Goal: Task Accomplishment & Management: Complete application form

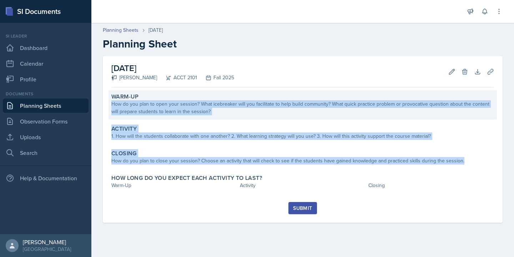
click at [174, 108] on div "How do you plan to open your session? What icebreaker will you facilitate to he…" at bounding box center [302, 107] width 382 height 15
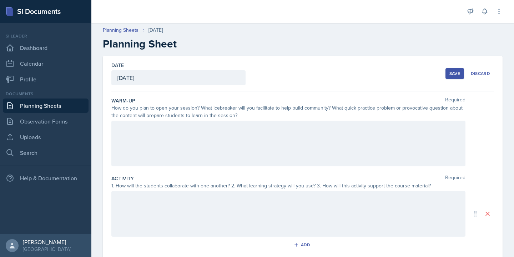
click at [174, 137] on div at bounding box center [288, 144] width 354 height 46
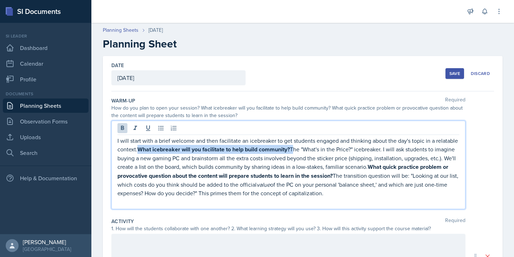
drag, startPoint x: 139, startPoint y: 150, endPoint x: 294, endPoint y: 149, distance: 155.2
click at [294, 149] on p "I will start with a brief welcome and then facilitate an icebreaker to get stud…" at bounding box center [288, 166] width 342 height 61
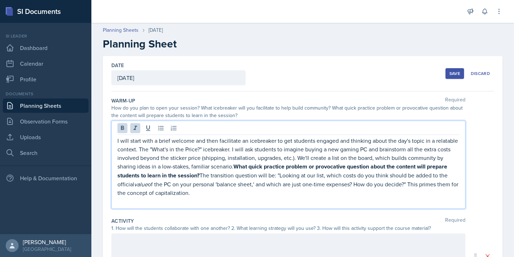
drag, startPoint x: 210, startPoint y: 196, endPoint x: 148, endPoint y: 144, distance: 81.5
click at [148, 144] on p "I will start with a brief welcome and then facilitate an icebreaker to get stud…" at bounding box center [288, 166] width 342 height 61
click at [235, 177] on p "I will start with a brief welcome and then facilitate an icebreaker to get stud…" at bounding box center [288, 166] width 342 height 61
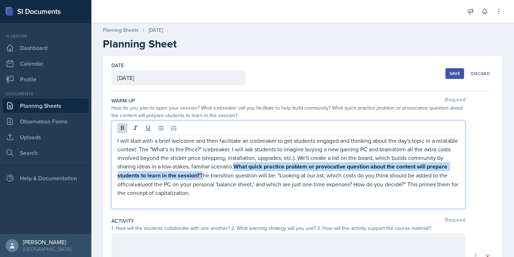
drag, startPoint x: 236, startPoint y: 167, endPoint x: 202, endPoint y: 174, distance: 35.3
click at [202, 174] on p "I will start with a brief welcome and then facilitate an icebreaker to get stud…" at bounding box center [288, 166] width 342 height 61
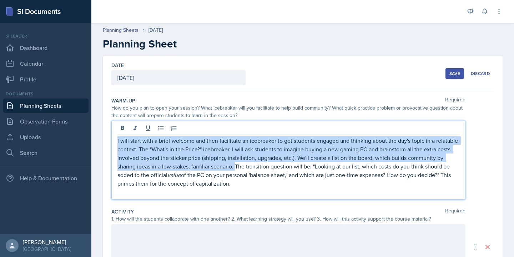
drag, startPoint x: 236, startPoint y: 167, endPoint x: 115, endPoint y: 141, distance: 123.6
click at [115, 141] on div "I will start with a brief welcome and then facilitate an icebreaker to get stud…" at bounding box center [288, 160] width 354 height 79
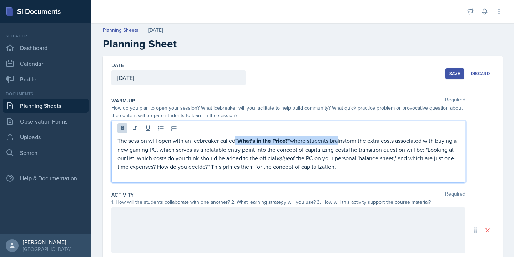
drag, startPoint x: 235, startPoint y: 140, endPoint x: 339, endPoint y: 143, distance: 104.2
click at [339, 143] on p "The session will open with an icebreaker called "What's in the Price?" where st…" at bounding box center [288, 153] width 342 height 35
click at [121, 124] on icon at bounding box center [122, 127] width 7 height 7
click at [213, 177] on p at bounding box center [288, 175] width 342 height 9
click at [348, 148] on p "The session will open with an icebreaker called "What's in the Price?" where st…" at bounding box center [288, 153] width 342 height 34
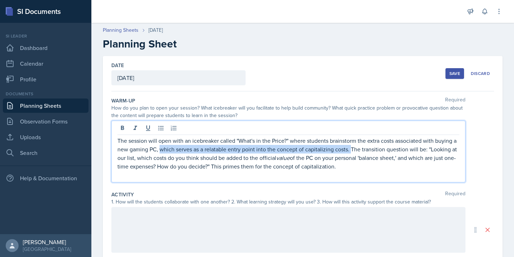
drag, startPoint x: 160, startPoint y: 150, endPoint x: 351, endPoint y: 152, distance: 190.5
click at [351, 152] on p "The session will open with an icebreaker called "What's in the Price?" where st…" at bounding box center [288, 153] width 342 height 34
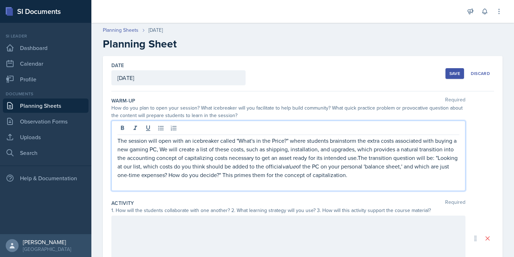
click at [159, 150] on p "The session will open with an icebreaker called "What's in the Price?" where st…" at bounding box center [288, 157] width 342 height 43
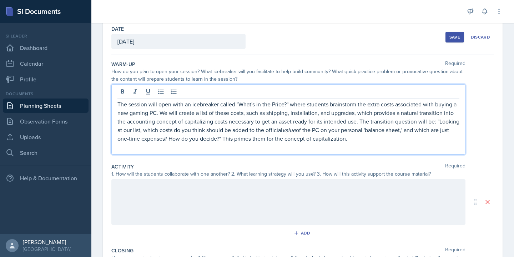
click at [174, 198] on div at bounding box center [288, 202] width 354 height 46
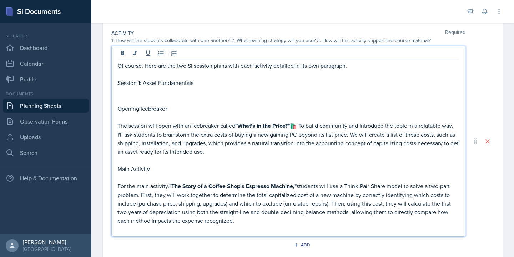
scroll to position [206, 0]
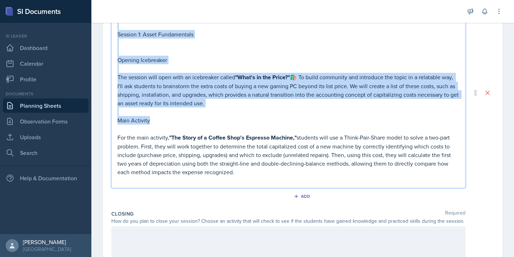
drag, startPoint x: 161, startPoint y: 123, endPoint x: 120, endPoint y: 27, distance: 104.9
click at [120, 27] on div "Of course. Here are the two SI session plans with each activity detailed in its…" at bounding box center [288, 99] width 342 height 172
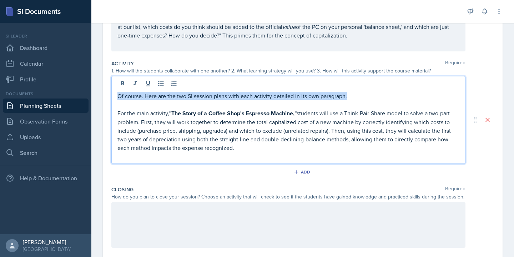
scroll to position [37, 0]
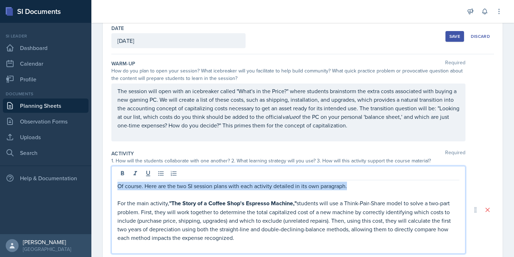
drag, startPoint x: 360, startPoint y: 37, endPoint x: 111, endPoint y: 187, distance: 290.5
click at [111, 187] on div "Of course. Here are the two SI session plans with each activity detailed in its…" at bounding box center [288, 210] width 354 height 88
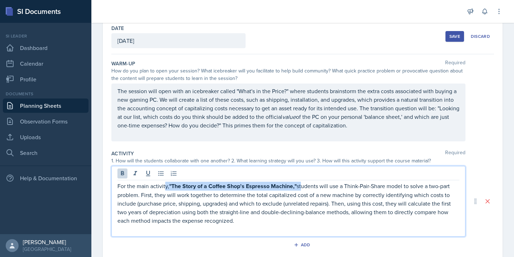
drag, startPoint x: 301, startPoint y: 189, endPoint x: 164, endPoint y: 187, distance: 137.3
click at [164, 187] on p "For the main activity, "The Story of a Coffee Shop's Espresso Machine," student…" at bounding box center [288, 203] width 342 height 43
click at [119, 173] on icon at bounding box center [122, 173] width 7 height 7
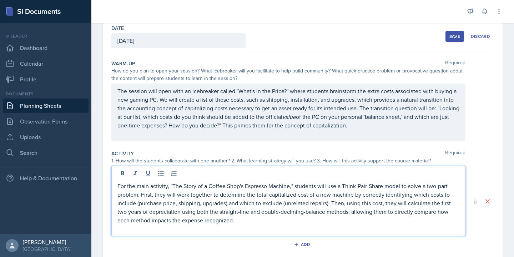
click at [304, 228] on p at bounding box center [288, 228] width 342 height 9
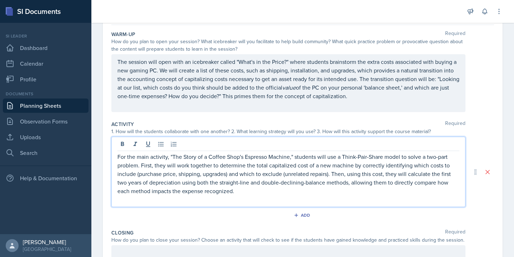
scroll to position [72, 0]
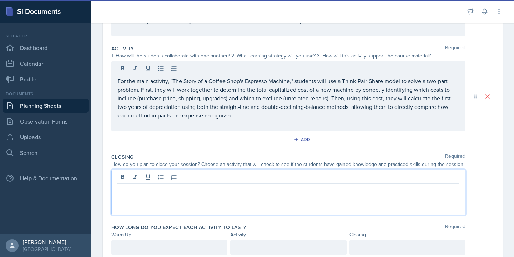
click at [152, 185] on p at bounding box center [288, 189] width 342 height 9
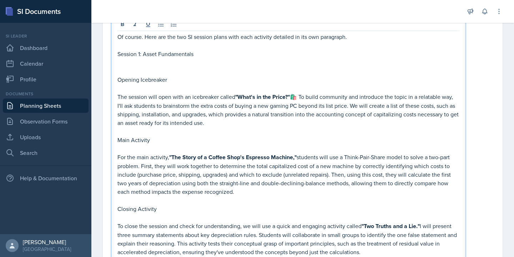
scroll to position [249, 0]
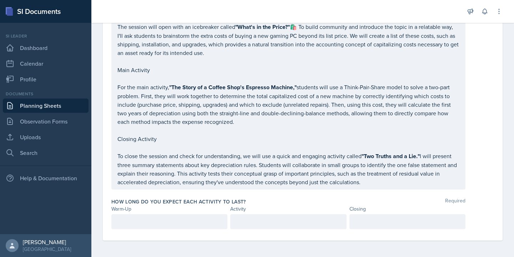
drag, startPoint x: 117, startPoint y: 69, endPoint x: 299, endPoint y: 281, distance: 279.0
click at [299, 256] on html "SI Documents Si leader Dashboard Calendar Profile Documents Planning Sheets Obs…" at bounding box center [257, 128] width 514 height 257
click at [366, 185] on div "Of course. Here are the two SI session plans with each activity detailed in its…" at bounding box center [288, 74] width 354 height 230
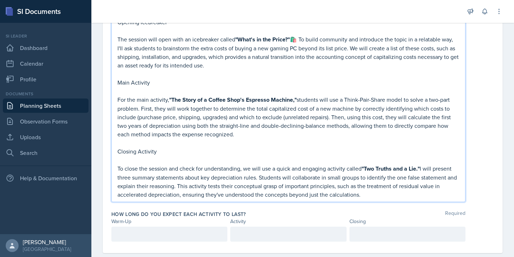
scroll to position [352, 0]
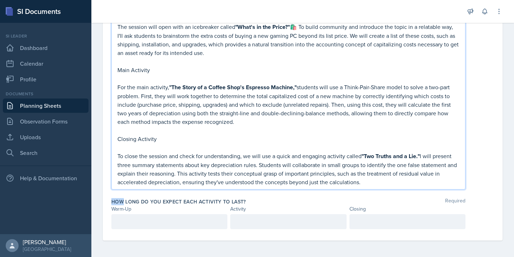
drag, startPoint x: 366, startPoint y: 185, endPoint x: 112, endPoint y: 31, distance: 296.9
click at [112, 31] on div "Of course. Here are the two SI session plans with each activity detailed in its…" at bounding box center [288, 68] width 354 height 243
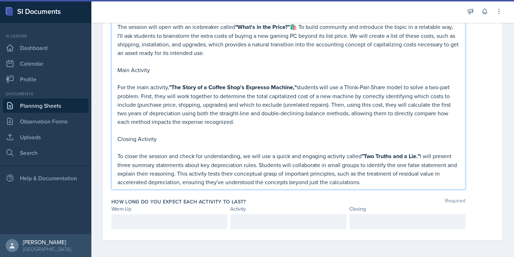
scroll to position [198, 0]
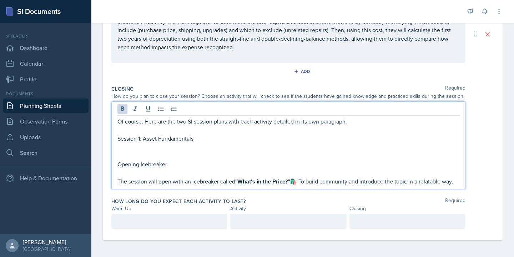
drag, startPoint x: 458, startPoint y: 180, endPoint x: 117, endPoint y: 121, distance: 346.5
click at [117, 121] on div "Of course. Here are the two SI session plans with each activity detailed in its…" at bounding box center [288, 145] width 354 height 88
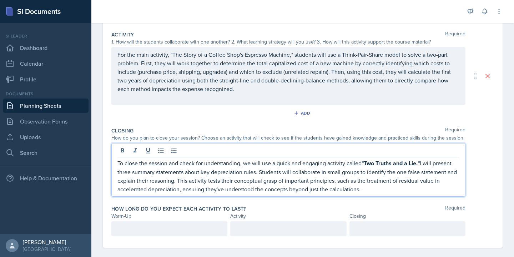
scroll to position [163, 0]
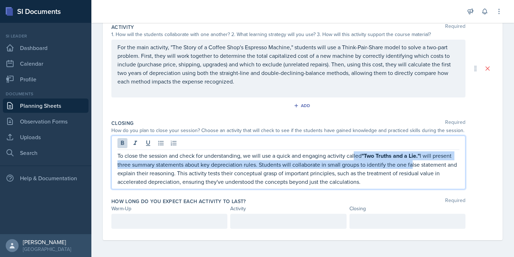
drag, startPoint x: 354, startPoint y: 156, endPoint x: 408, endPoint y: 162, distance: 55.0
click at [408, 162] on p "To close the session and check for understanding, we will use a quick and engag…" at bounding box center [288, 168] width 342 height 35
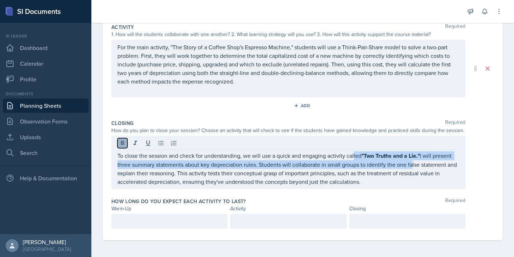
click at [122, 146] on icon at bounding box center [122, 142] width 7 height 7
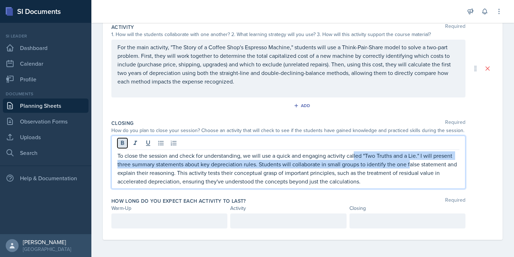
click at [119, 140] on icon at bounding box center [122, 142] width 7 height 7
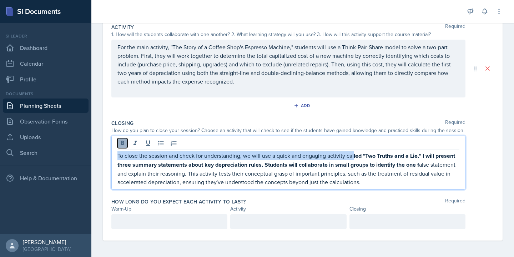
click at [119, 140] on icon at bounding box center [122, 142] width 7 height 7
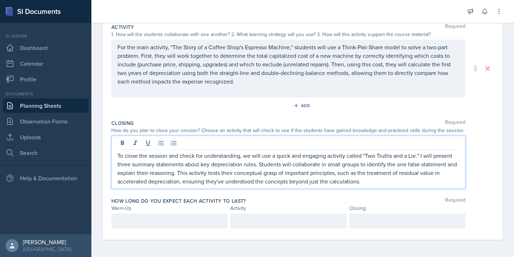
click at [303, 172] on p "To close the session and check for understanding, we will use a quick and engag…" at bounding box center [288, 168] width 342 height 34
drag, startPoint x: 293, startPoint y: 164, endPoint x: 366, endPoint y: 166, distance: 73.1
click at [366, 166] on p "To close the session and check for understanding, we will use a quick and engag…" at bounding box center [288, 168] width 342 height 34
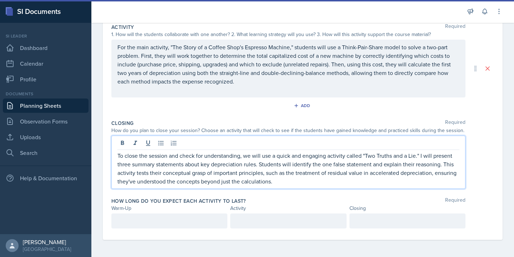
click at [420, 156] on p "To close the session and check for understanding, we will use a quick and engag…" at bounding box center [288, 168] width 342 height 34
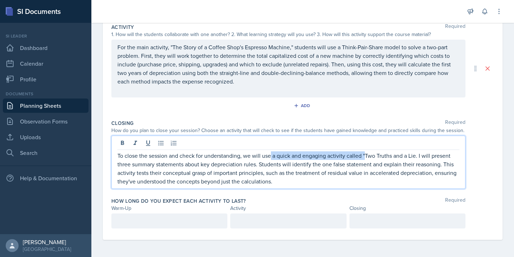
drag, startPoint x: 365, startPoint y: 156, endPoint x: 271, endPoint y: 157, distance: 93.5
click at [271, 157] on p "To close the session and check for understanding, we will use a quick and engag…" at bounding box center [288, 168] width 342 height 34
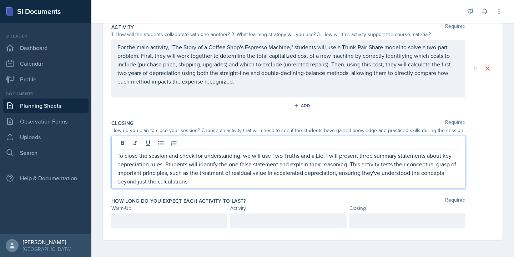
click at [366, 220] on div at bounding box center [407, 220] width 116 height 15
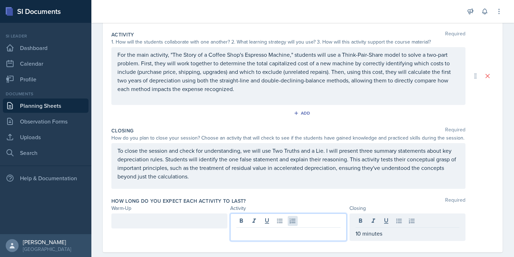
click at [290, 223] on div at bounding box center [288, 226] width 116 height 27
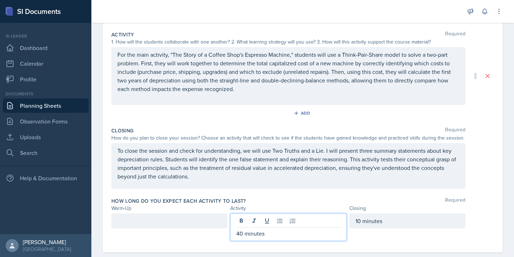
click at [189, 227] on div at bounding box center [169, 220] width 116 height 15
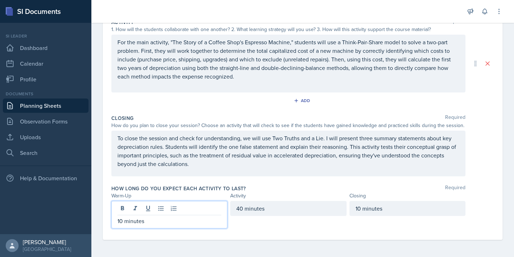
click at [270, 187] on div "How long do you expect each activity to last? Required" at bounding box center [302, 188] width 382 height 7
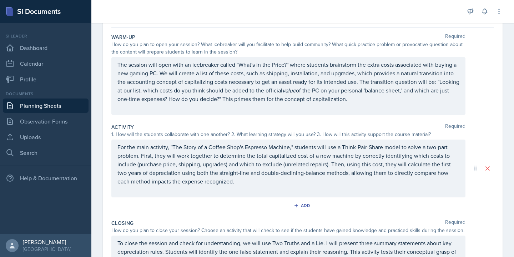
scroll to position [62, 0]
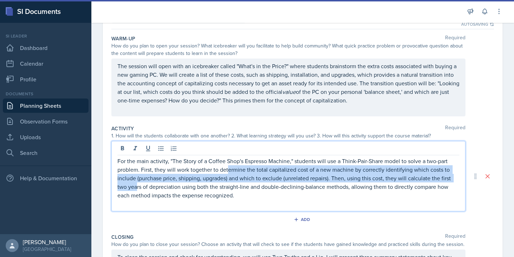
drag, startPoint x: 228, startPoint y: 167, endPoint x: 137, endPoint y: 189, distance: 94.4
click at [137, 189] on p "For the main activity, "The Story of a Coffee Shop's Espresso Machine," student…" at bounding box center [288, 178] width 342 height 43
click at [137, 182] on p "For the main activity, "The Story of a Coffee Shop's Espresso Machine," student…" at bounding box center [288, 178] width 342 height 43
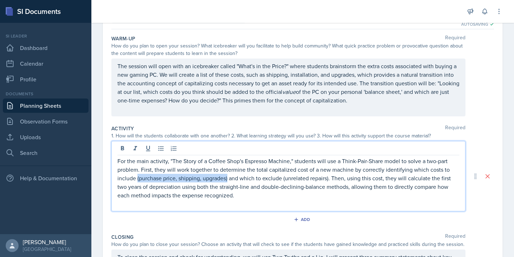
drag, startPoint x: 137, startPoint y: 179, endPoint x: 228, endPoint y: 181, distance: 91.0
click at [228, 181] on p "For the main activity, "The Story of a Coffee Shop's Espresso Machine," student…" at bounding box center [288, 178] width 342 height 43
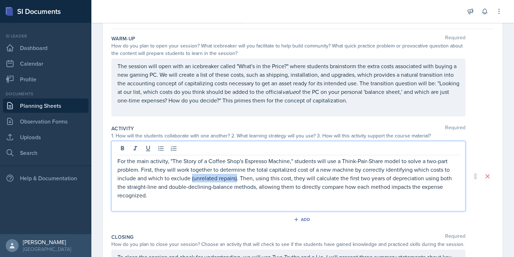
drag, startPoint x: 191, startPoint y: 179, endPoint x: 236, endPoint y: 179, distance: 44.6
click at [236, 179] on p "For the main activity, "The Story of a Coffee Shop's Espresso Machine," student…" at bounding box center [288, 178] width 342 height 43
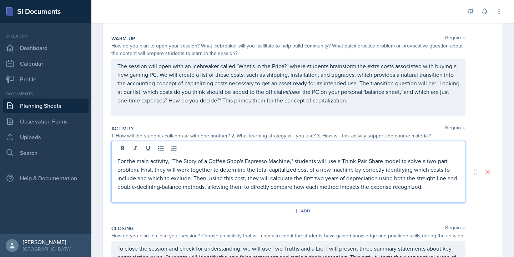
scroll to position [0, 0]
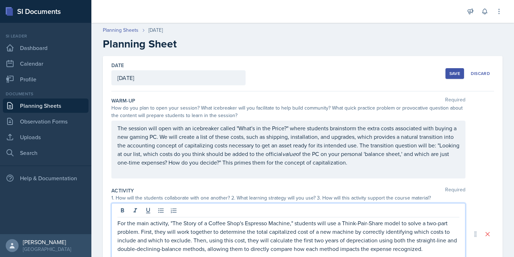
click at [448, 73] on button "Save" at bounding box center [454, 73] width 19 height 11
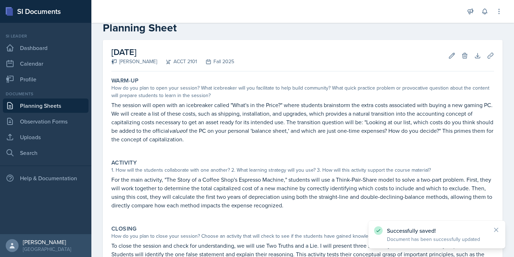
scroll to position [108, 0]
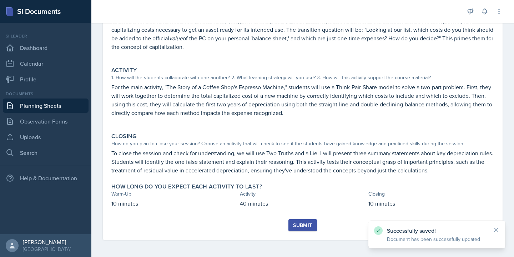
click at [301, 223] on div "Submit" at bounding box center [302, 225] width 19 height 6
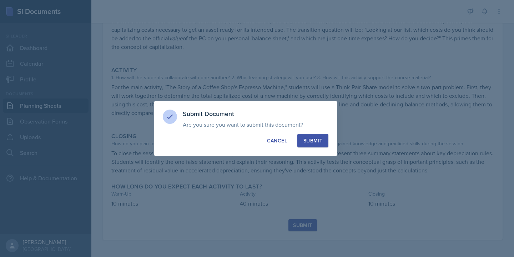
click at [311, 134] on button "Submit" at bounding box center [312, 141] width 31 height 14
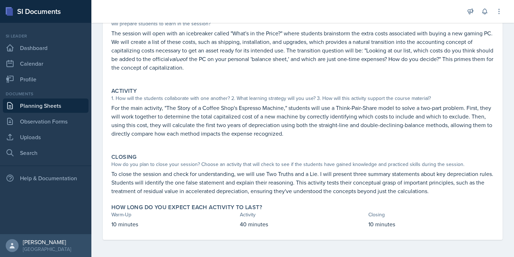
scroll to position [0, 0]
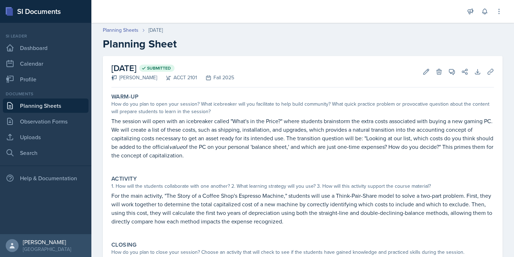
click at [60, 105] on link "Planning Sheets" at bounding box center [46, 105] width 86 height 14
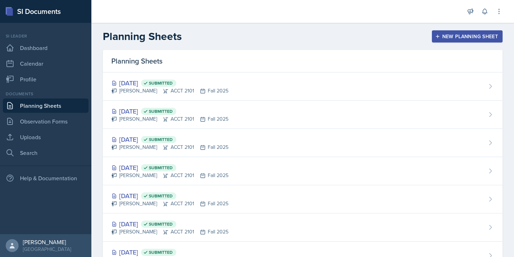
click at [458, 39] on div "New Planning Sheet" at bounding box center [466, 37] width 61 height 6
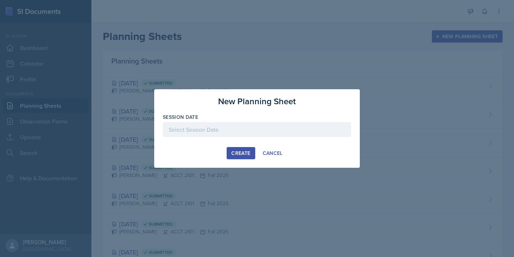
click at [270, 134] on div at bounding box center [257, 129] width 188 height 15
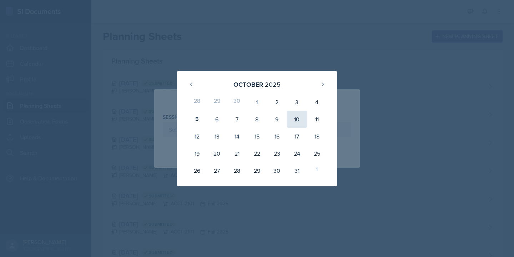
click at [297, 119] on div "10" at bounding box center [297, 119] width 20 height 17
type input "[DATE]"
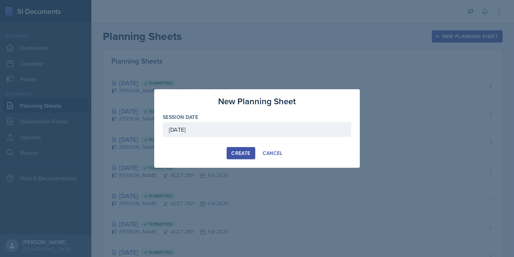
click at [235, 156] on div "Create" at bounding box center [240, 153] width 19 height 6
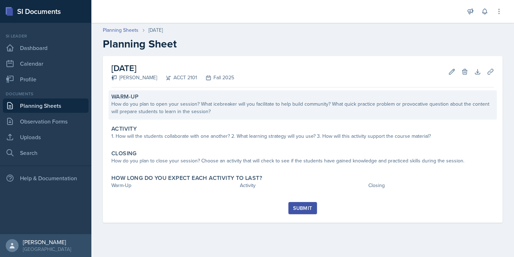
click at [203, 105] on div "How do you plan to open your session? What icebreaker will you facilitate to he…" at bounding box center [302, 107] width 382 height 15
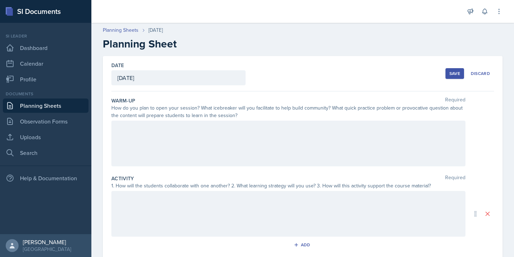
click at [152, 139] on div at bounding box center [288, 144] width 354 height 46
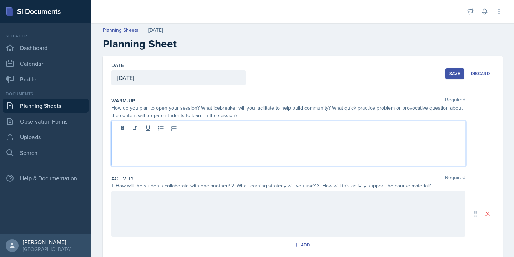
paste div
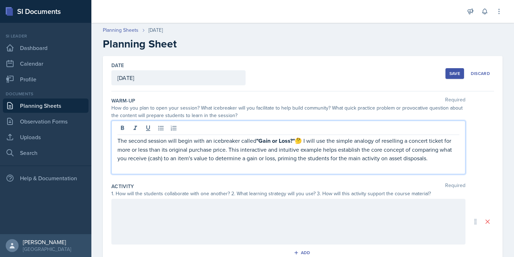
click at [302, 141] on p "The second session will begin with an icebreaker called "Gain or Loss?" 🤔 I wil…" at bounding box center [288, 149] width 342 height 26
drag, startPoint x: 296, startPoint y: 139, endPoint x: 254, endPoint y: 139, distance: 42.1
click at [254, 139] on p "The second session will begin with an icebreaker called "Gain or Loss?" I will …" at bounding box center [288, 149] width 342 height 26
click at [122, 126] on icon at bounding box center [122, 127] width 7 height 7
click at [307, 171] on div "The second session will begin with an icebreaker called "Gain or Loss?" I will …" at bounding box center [288, 147] width 354 height 53
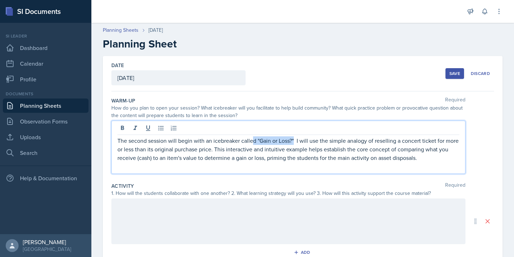
click at [294, 137] on p "The second session will begin with an icebreaker called "Gain or Loss?" I will …" at bounding box center [288, 149] width 342 height 26
click at [296, 141] on p "The second session will begin with an icebreaker called "Gain or Loss?" I will …" at bounding box center [288, 149] width 342 height 26
drag, startPoint x: 327, startPoint y: 141, endPoint x: 343, endPoint y: 141, distance: 15.7
click at [343, 141] on p "The second session will begin with an icebreaker called "Gain or Loss?"I will u…" at bounding box center [288, 149] width 342 height 26
drag, startPoint x: 268, startPoint y: 159, endPoint x: 249, endPoint y: 159, distance: 19.6
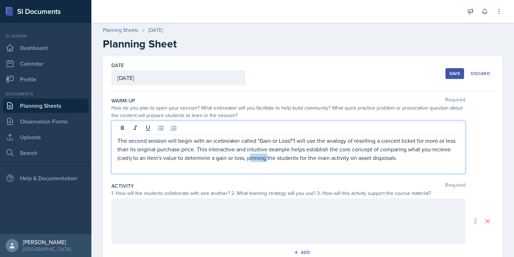
click at [249, 159] on p "The second session will begin with an icebreaker called "Gain or Loss?"I will u…" at bounding box center [288, 149] width 342 height 26
click at [298, 158] on p "The second session will begin with an icebreaker called "Gain or Loss?"I will u…" at bounding box center [288, 149] width 342 height 26
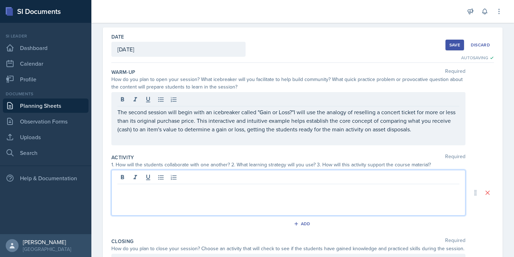
click at [195, 185] on p at bounding box center [288, 189] width 342 height 9
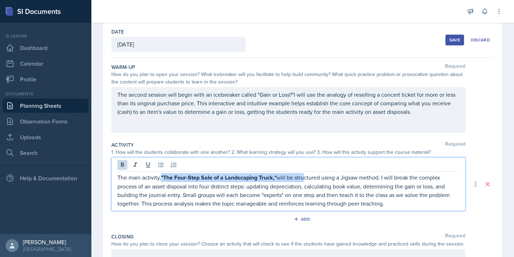
drag, startPoint x: 160, startPoint y: 177, endPoint x: 304, endPoint y: 178, distance: 143.4
click at [304, 178] on p "The main activity, "The Four-Step Sale of a Landscaping Truck," will be structu…" at bounding box center [288, 190] width 342 height 35
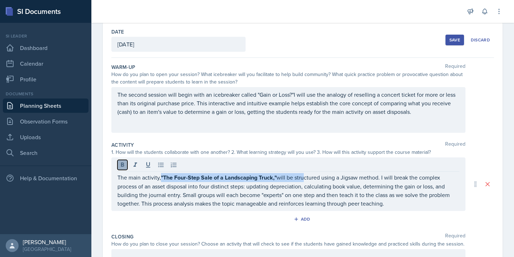
click at [124, 169] on button at bounding box center [122, 165] width 10 height 10
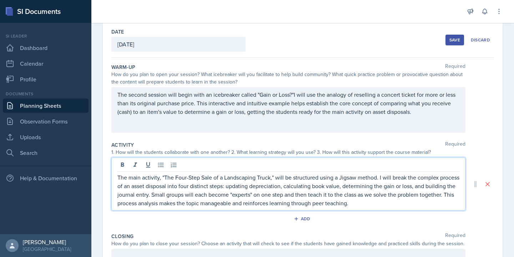
click at [276, 201] on p "The main activity, "The Four-Step Sale of a Landscaping Truck," will be structu…" at bounding box center [288, 190] width 342 height 34
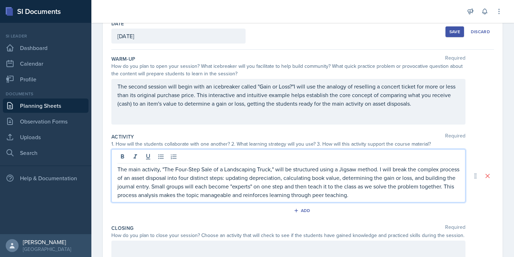
scroll to position [44, 0]
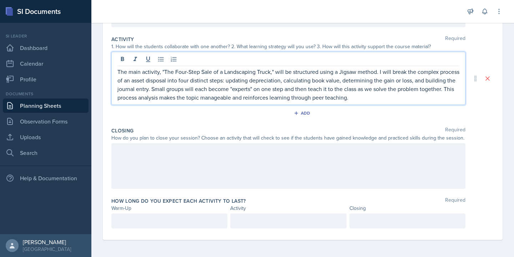
click at [192, 162] on div at bounding box center [288, 166] width 354 height 46
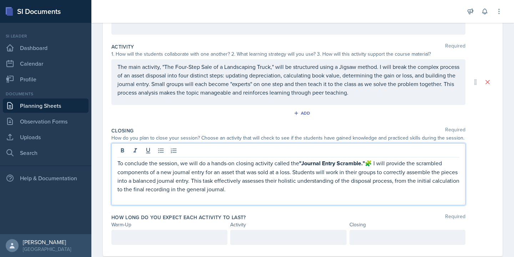
scroll to position [144, 0]
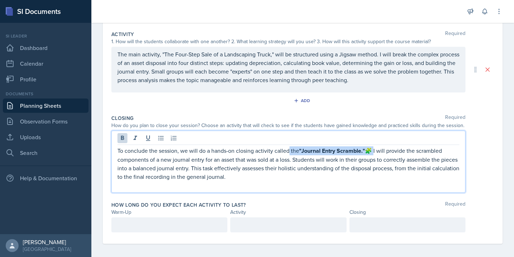
drag, startPoint x: 288, startPoint y: 153, endPoint x: 372, endPoint y: 152, distance: 84.2
click at [372, 152] on p "To conclude the session, we will do a hands-on closing activity called the "Jou…" at bounding box center [288, 163] width 342 height 35
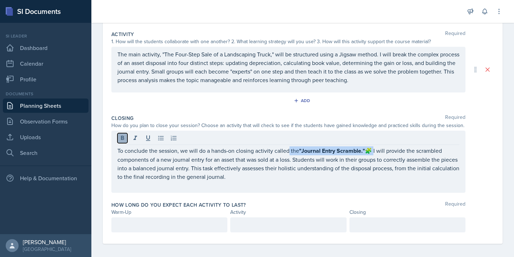
click at [119, 137] on icon at bounding box center [122, 137] width 7 height 7
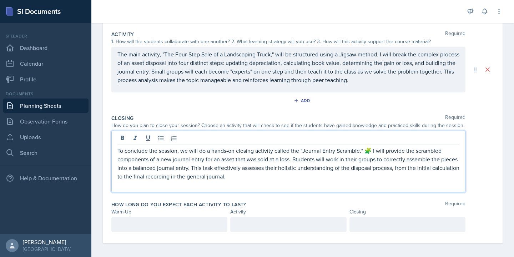
click at [371, 152] on p "To conclude the session, we will do a hands-on closing activity called the "Jou…" at bounding box center [288, 163] width 342 height 34
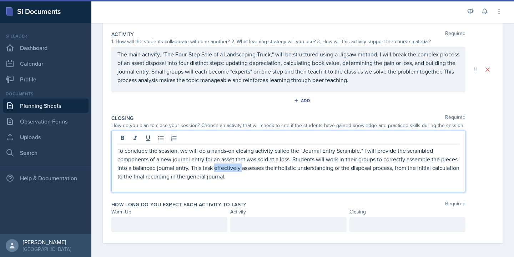
drag, startPoint x: 241, startPoint y: 168, endPoint x: 216, endPoint y: 170, distance: 25.1
click at [216, 170] on p "To conclude the session, we will do a hands-on closing activity called the "Jou…" at bounding box center [288, 163] width 342 height 34
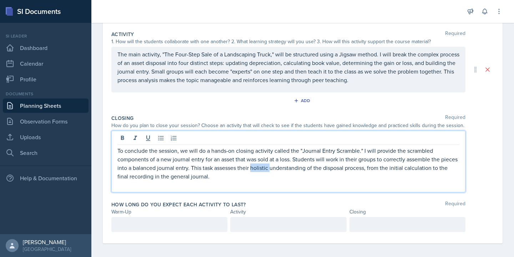
drag, startPoint x: 270, startPoint y: 169, endPoint x: 251, endPoint y: 171, distance: 19.0
click at [251, 171] on p "To conclude the session, we will do a hands-on closing activity called the "Jou…" at bounding box center [288, 163] width 342 height 34
click at [169, 222] on div at bounding box center [169, 224] width 116 height 15
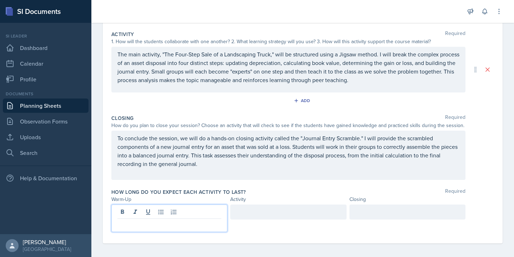
scroll to position [132, 0]
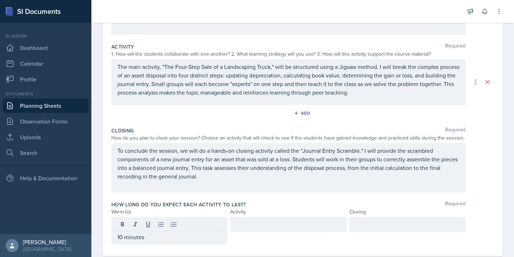
click at [271, 235] on div at bounding box center [288, 230] width 116 height 27
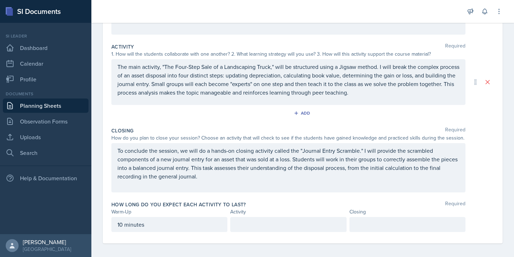
click at [269, 221] on div at bounding box center [288, 224] width 116 height 15
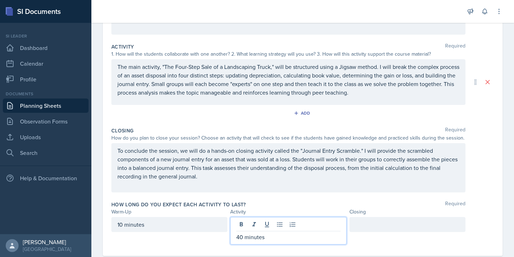
click at [373, 221] on div at bounding box center [407, 224] width 116 height 15
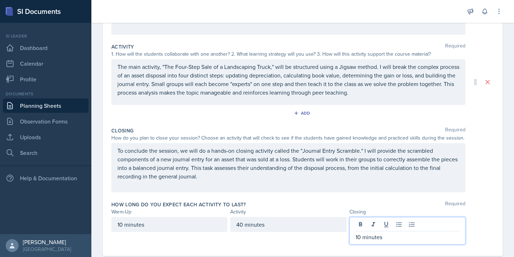
click at [317, 192] on div "To conclude the session, we will do a hands-on closing activity called the "Jou…" at bounding box center [288, 167] width 354 height 49
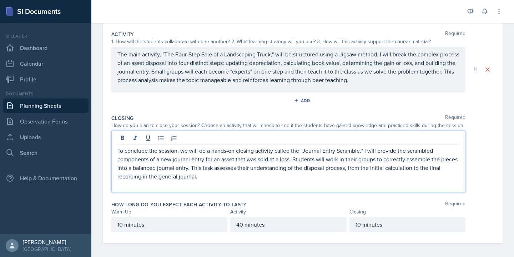
scroll to position [0, 0]
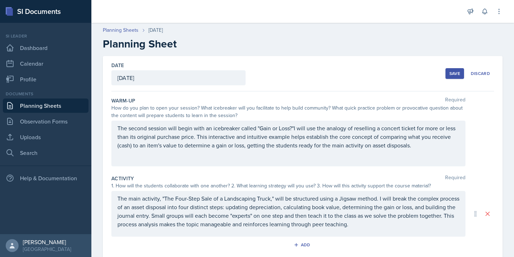
click at [454, 74] on div "Save" at bounding box center [454, 74] width 11 height 6
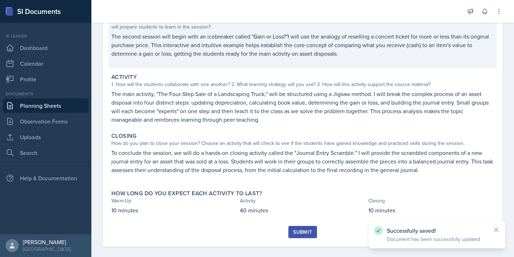
scroll to position [91, 0]
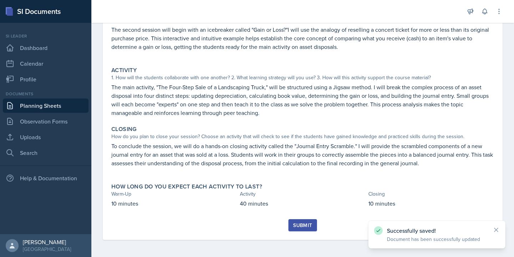
click at [301, 221] on button "Submit" at bounding box center [302, 225] width 28 height 12
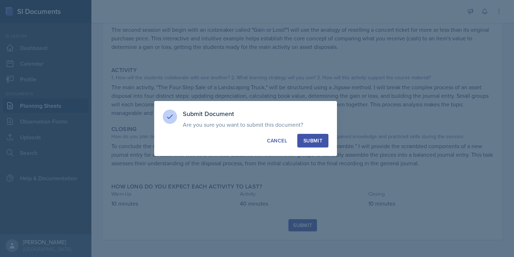
click at [316, 141] on div "Submit" at bounding box center [312, 140] width 19 height 7
